Goal: Navigation & Orientation: Find specific page/section

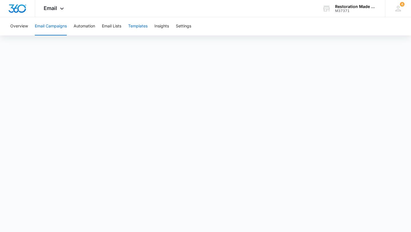
click at [141, 28] on button "Templates" at bounding box center [137, 26] width 19 height 18
click at [61, 29] on button "Email Campaigns" at bounding box center [51, 26] width 32 height 18
click at [62, 27] on button "Email Campaigns" at bounding box center [51, 26] width 32 height 18
click at [93, 27] on button "Automation" at bounding box center [84, 26] width 21 height 18
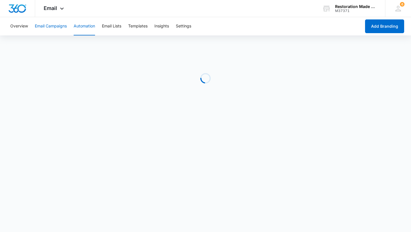
click at [62, 25] on button "Email Campaigns" at bounding box center [51, 26] width 32 height 18
